Goal: Transaction & Acquisition: Purchase product/service

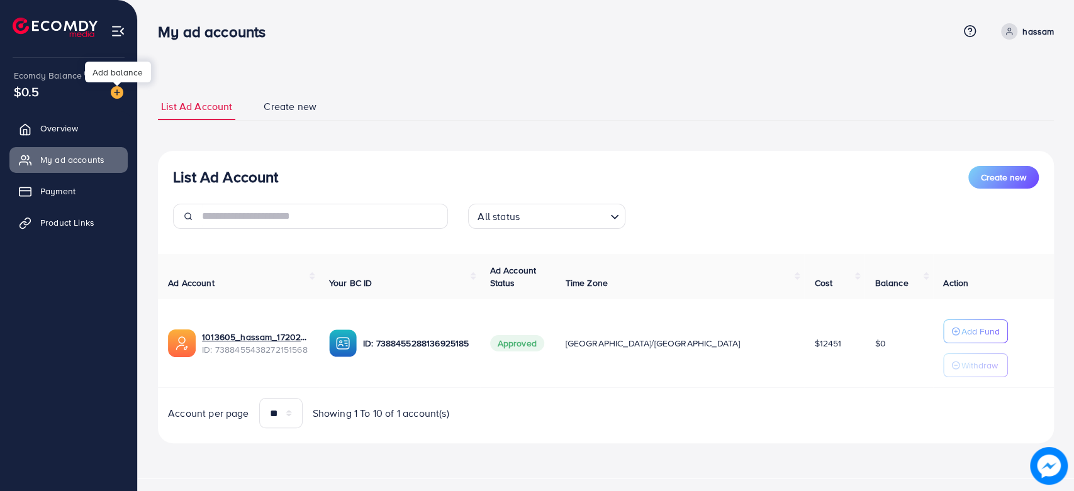
click at [116, 91] on img at bounding box center [117, 92] width 13 height 13
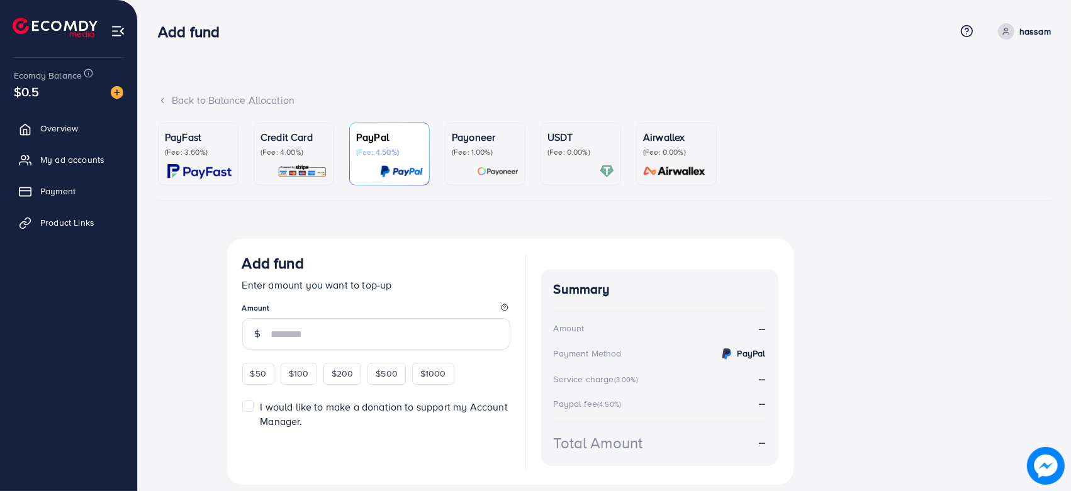
click at [184, 170] on img at bounding box center [199, 171] width 64 height 14
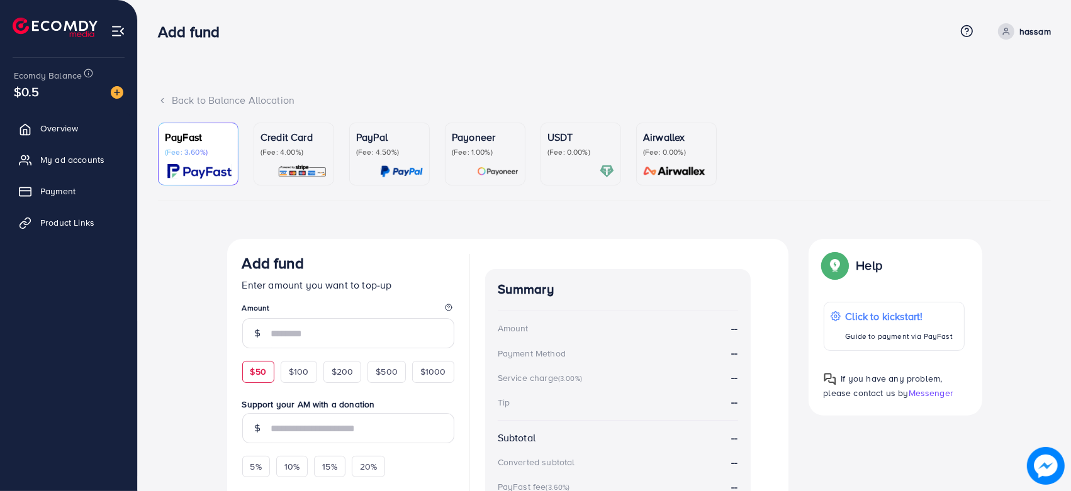
click at [264, 374] on span "$50" at bounding box center [258, 371] width 16 height 13
type input "**"
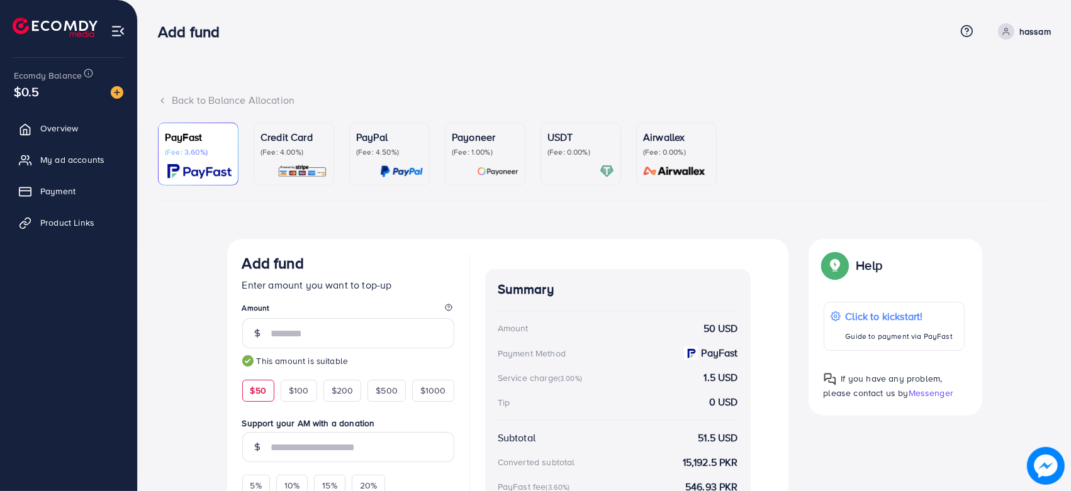
scroll to position [148, 0]
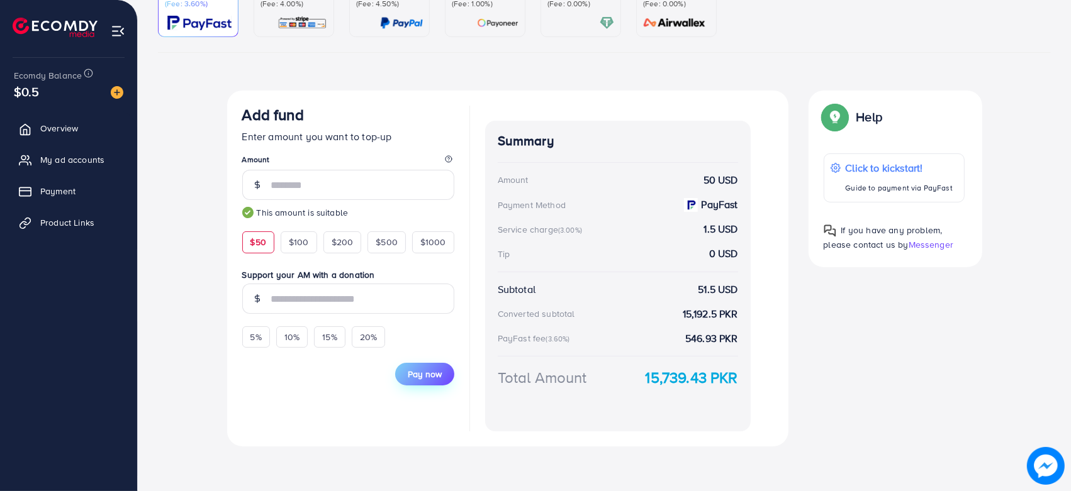
click at [399, 371] on button "Pay now" at bounding box center [424, 374] width 59 height 23
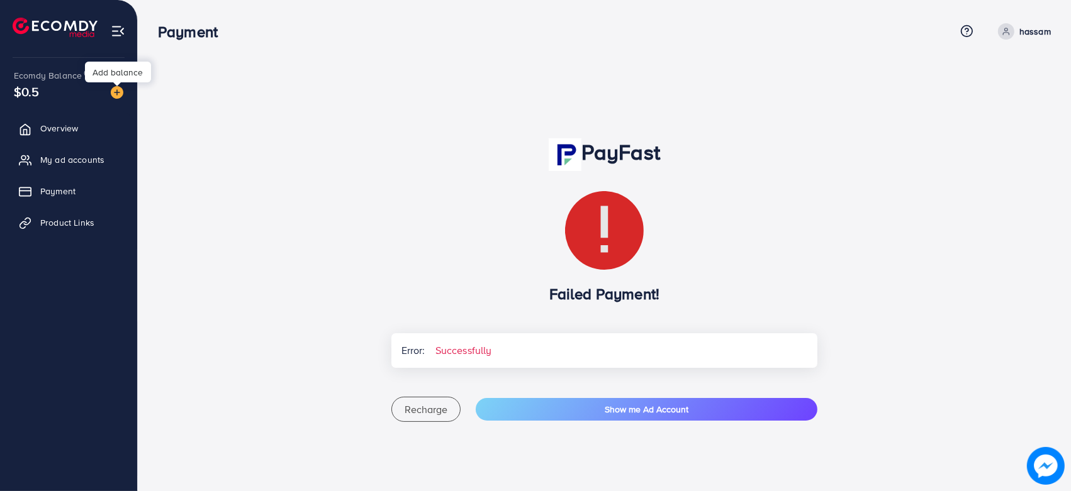
click at [111, 86] on img at bounding box center [117, 92] width 13 height 13
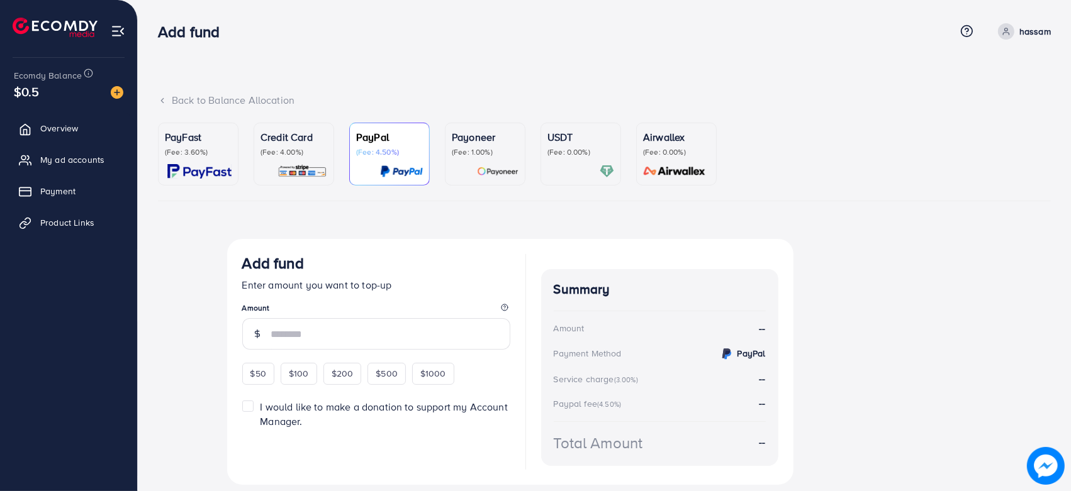
click at [193, 152] on p "(Fee: 3.60%)" at bounding box center [198, 152] width 67 height 10
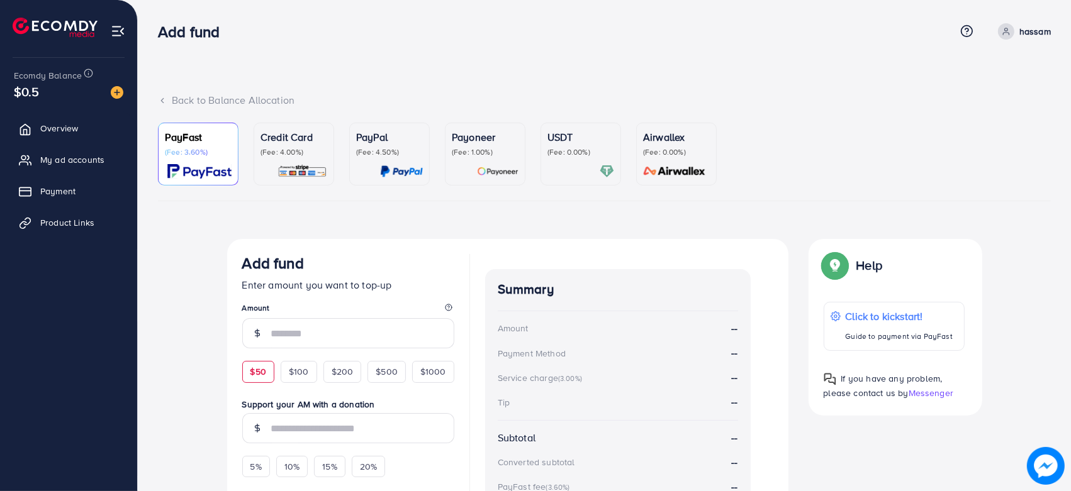
click at [259, 374] on span "$50" at bounding box center [258, 371] width 16 height 13
type input "**"
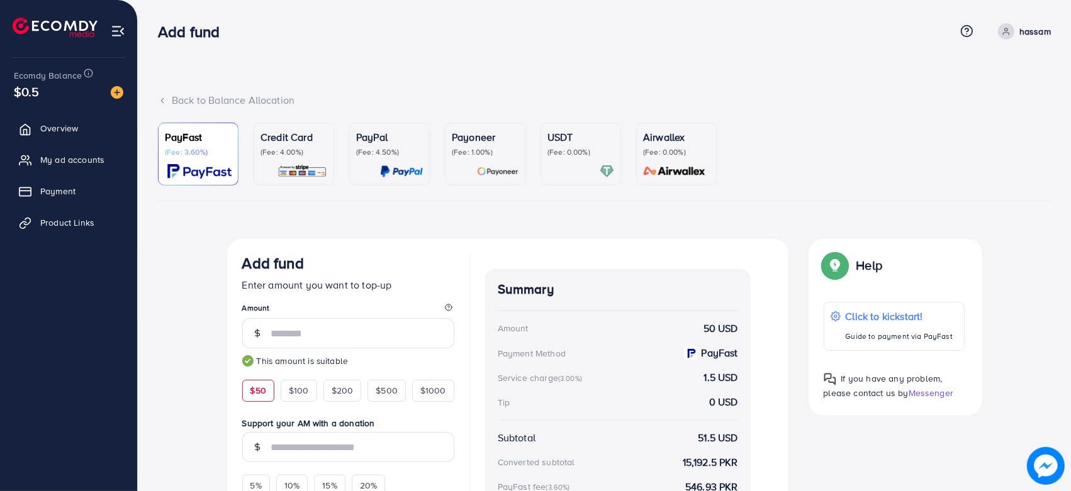
scroll to position [148, 0]
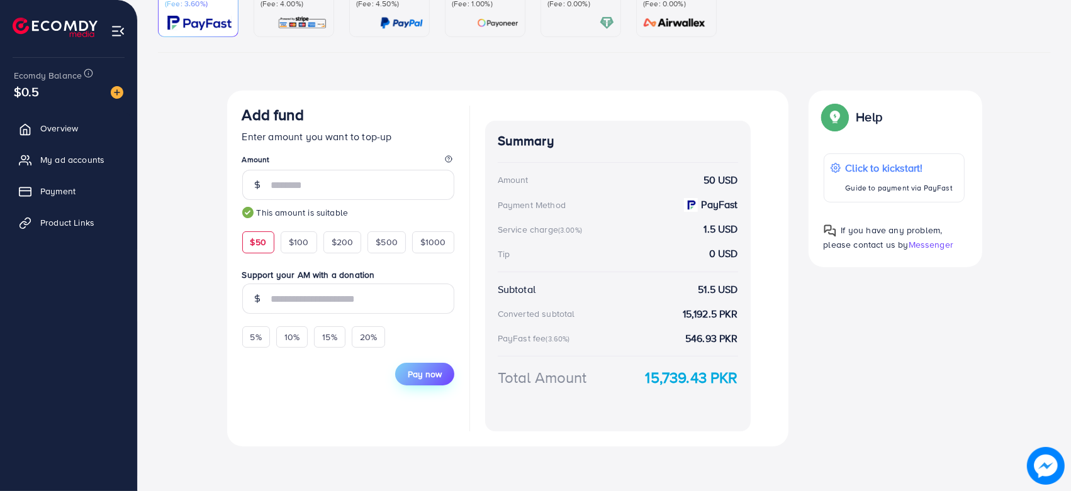
click at [415, 363] on button "Pay now" at bounding box center [424, 374] width 59 height 23
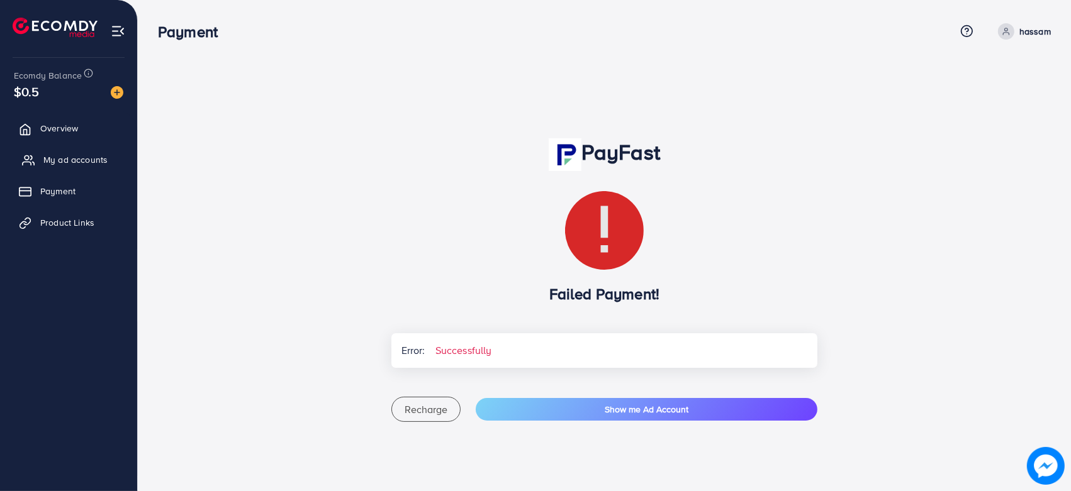
click at [89, 160] on span "My ad accounts" at bounding box center [75, 159] width 64 height 13
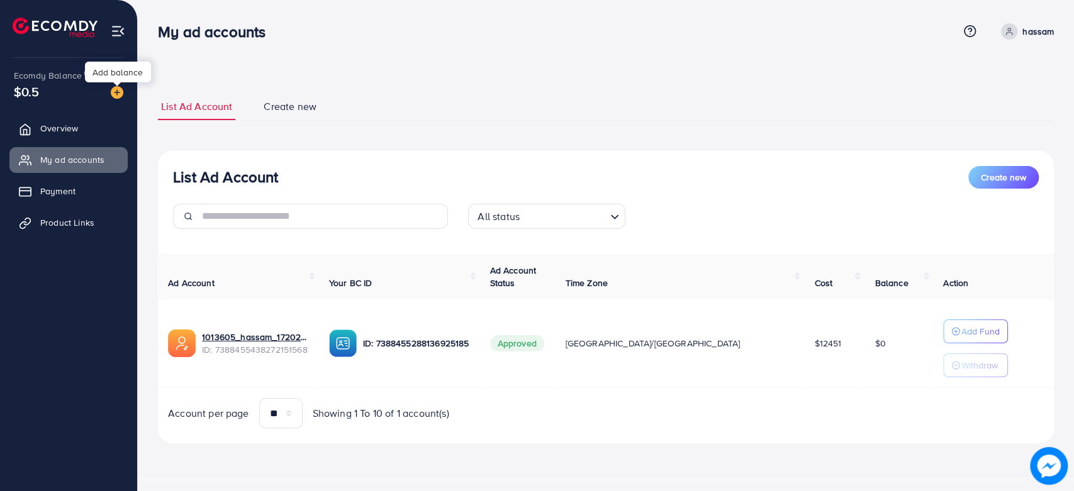
click at [113, 91] on img at bounding box center [117, 92] width 13 height 13
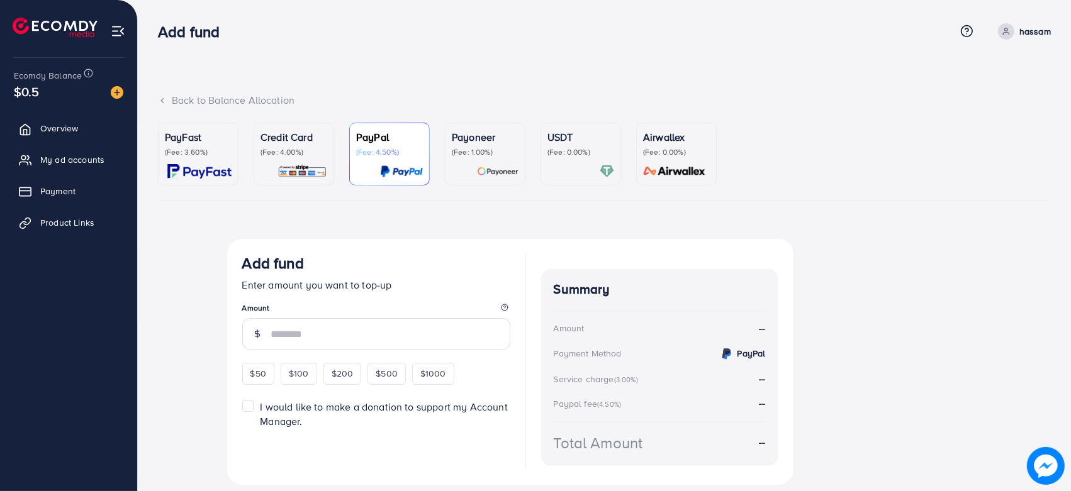
click at [187, 145] on p "PayFast" at bounding box center [198, 137] width 67 height 15
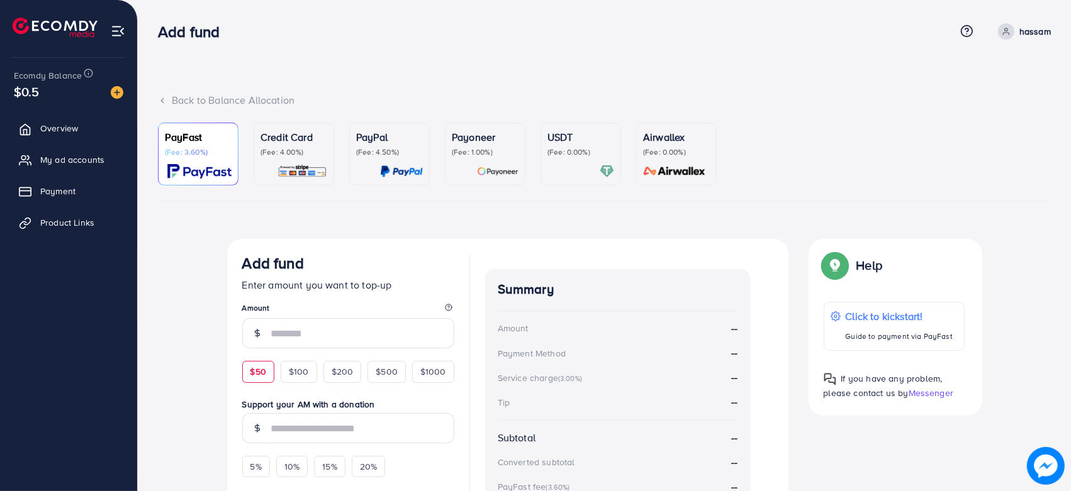
click at [257, 375] on span "$50" at bounding box center [258, 371] width 16 height 13
type input "**"
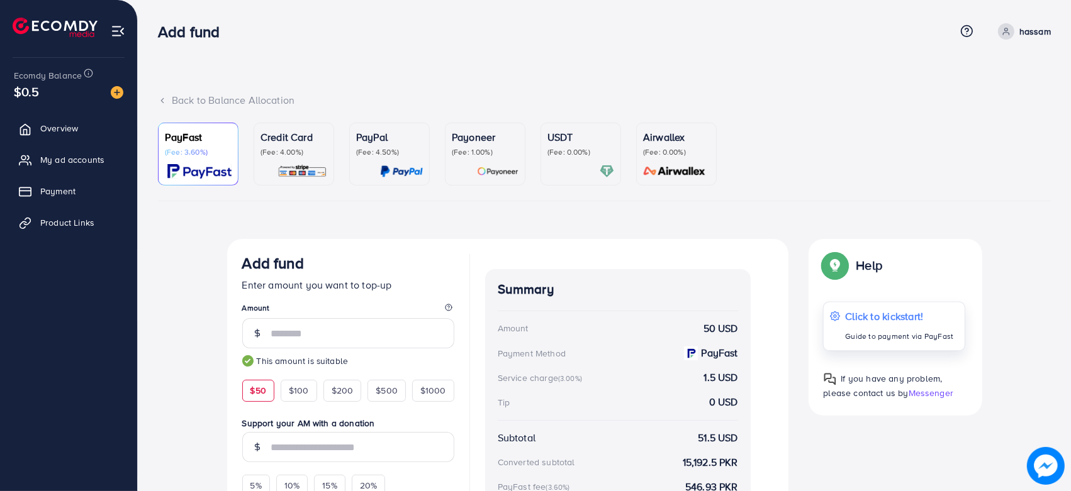
click at [896, 319] on p "Click to kickstart!" at bounding box center [899, 316] width 108 height 15
